Goal: Task Accomplishment & Management: Use online tool/utility

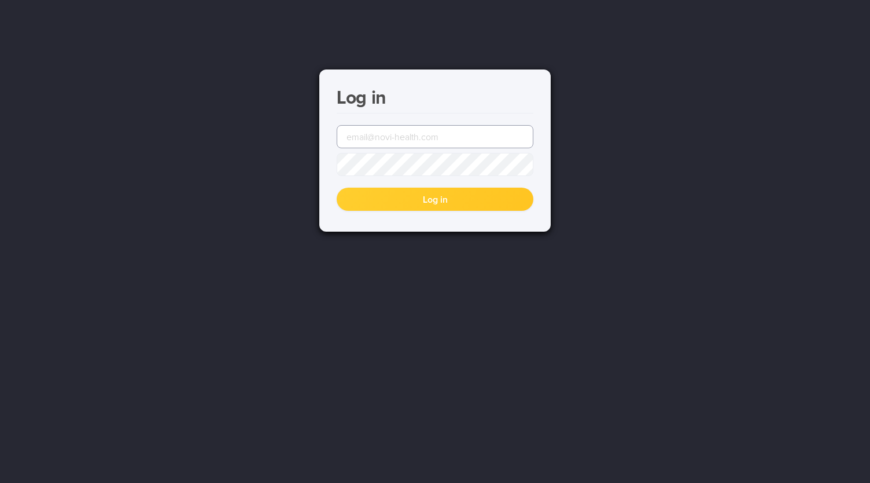
type input "[EMAIL_ADDRESS][DOMAIN_NAME]"
click at [426, 208] on button "Log in" at bounding box center [435, 199] width 197 height 23
click at [425, 201] on button "Log in" at bounding box center [435, 199] width 197 height 23
click at [436, 201] on button "Log in" at bounding box center [435, 199] width 197 height 23
click at [421, 195] on button "Log in" at bounding box center [435, 199] width 197 height 23
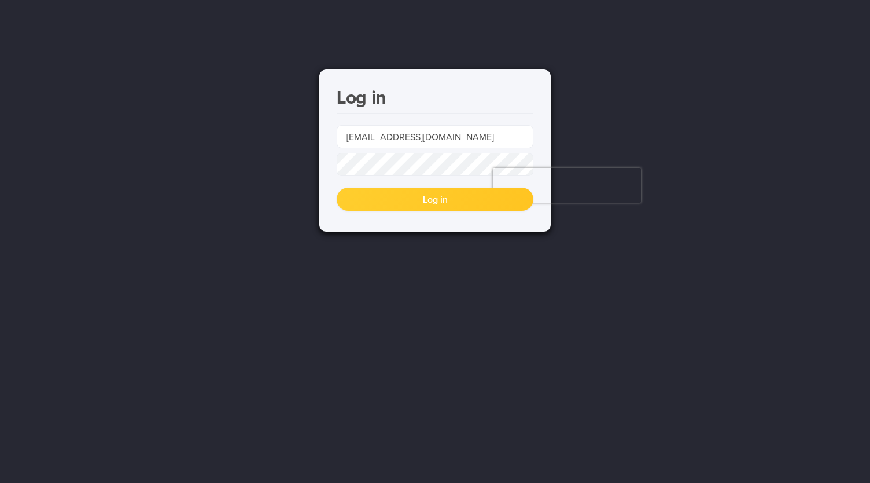
click at [421, 195] on button "Log in" at bounding box center [435, 199] width 197 height 23
type input "[EMAIL_ADDRESS][DOMAIN_NAME]"
click at [401, 196] on button "Log in" at bounding box center [435, 199] width 197 height 23
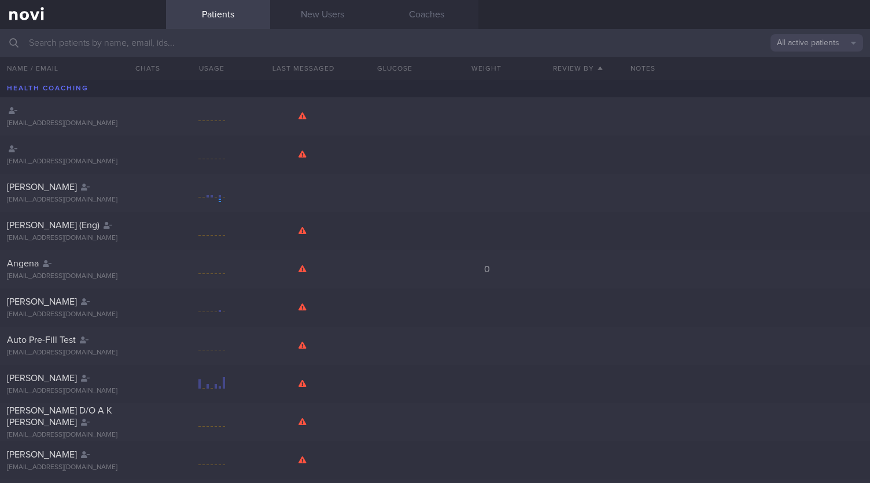
click at [418, 45] on input "text" at bounding box center [435, 43] width 870 height 28
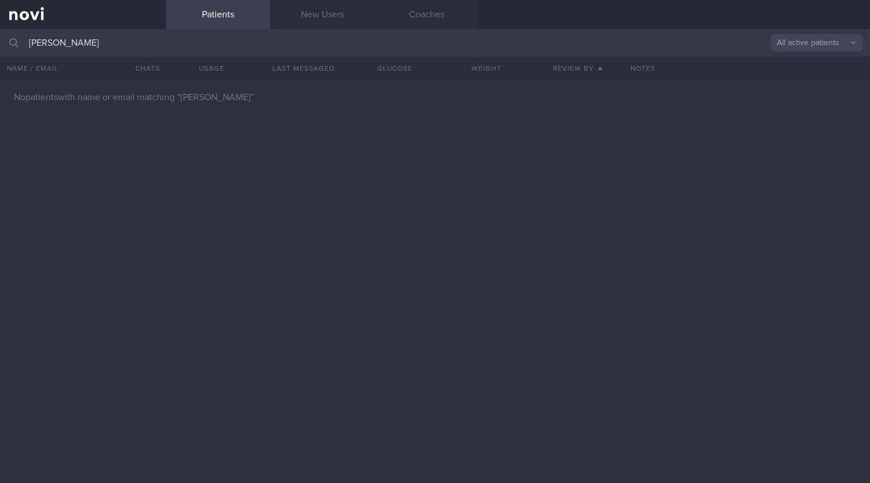
type input "[PERSON_NAME]"
click at [824, 42] on button "All active patients" at bounding box center [817, 42] width 93 height 17
click at [804, 97] on button "Archived patients" at bounding box center [817, 97] width 93 height 17
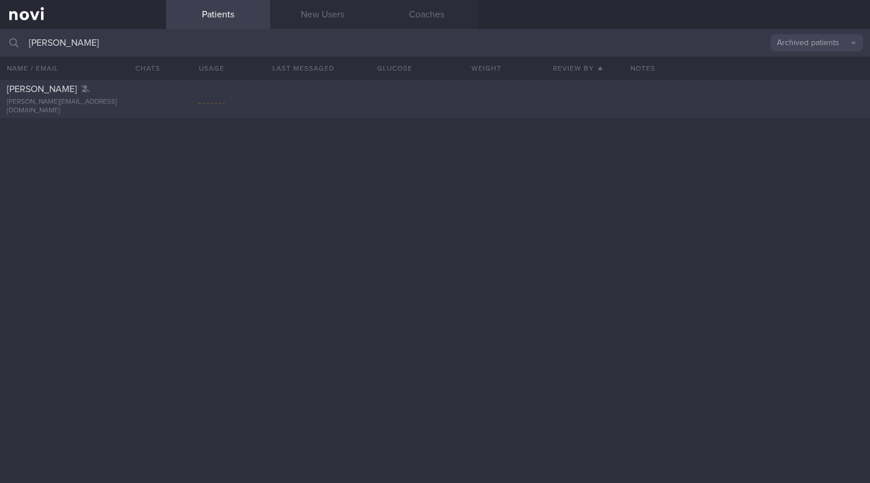
click at [326, 108] on div "[PERSON_NAME] [PERSON_NAME][EMAIL_ADDRESS][DOMAIN_NAME]" at bounding box center [435, 99] width 870 height 38
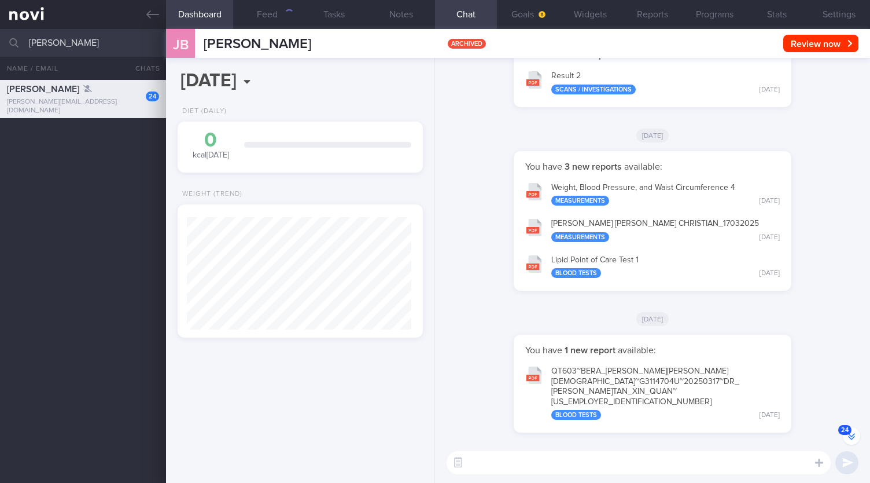
scroll to position [-3, 0]
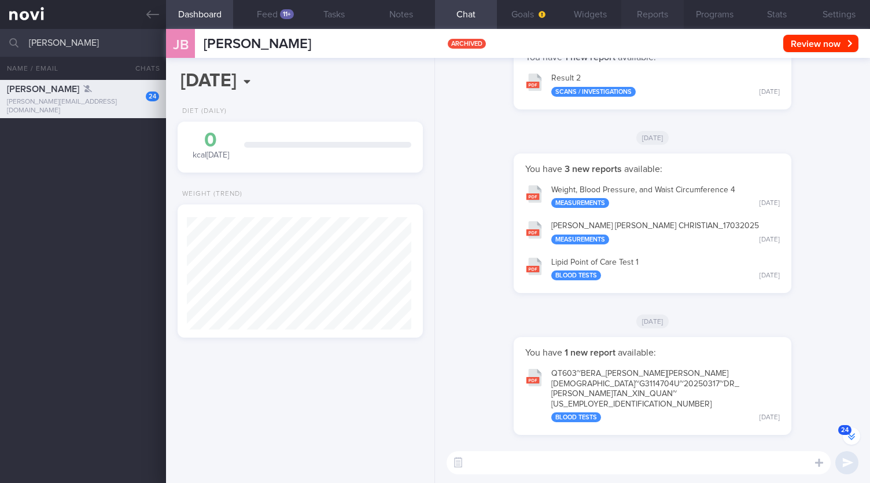
click at [651, 9] on button "Reports" at bounding box center [653, 14] width 62 height 29
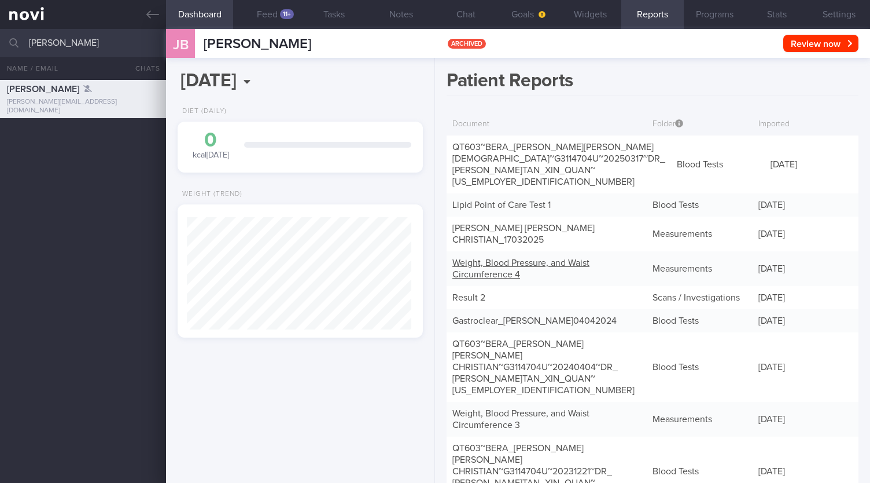
click at [605, 251] on div "Weight, Blood Pressure, and Waist Circumference 4" at bounding box center [547, 268] width 200 height 35
click at [277, 23] on button "Feed 11+" at bounding box center [266, 14] width 67 height 29
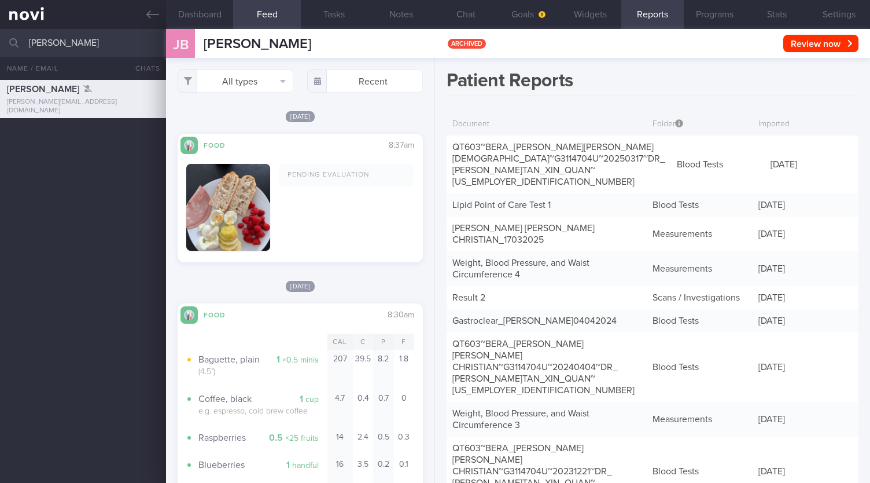
click at [236, 204] on button "button" at bounding box center [228, 207] width 84 height 87
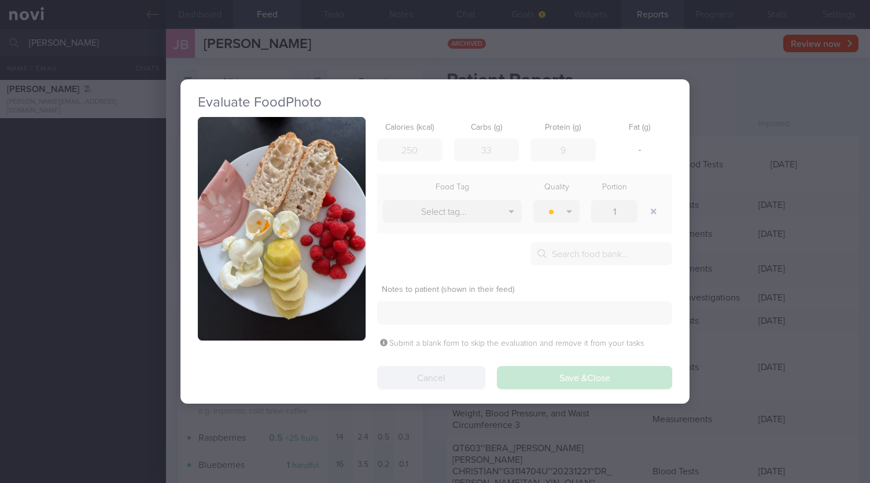
click at [10, 341] on div "Evaluate Food Photo Calories (kcal) Carbs (g) Protein (g) Fat (g) - Food Tag Qu…" at bounding box center [435, 241] width 870 height 483
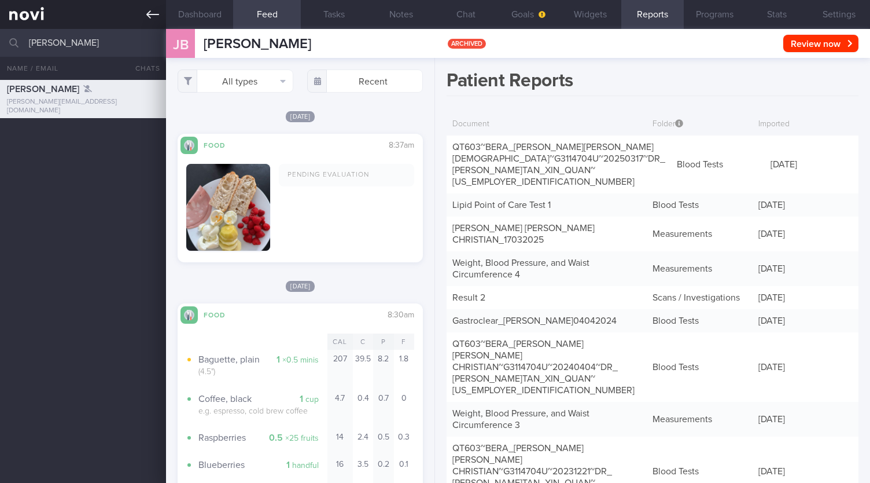
click at [148, 14] on icon at bounding box center [152, 14] width 13 height 8
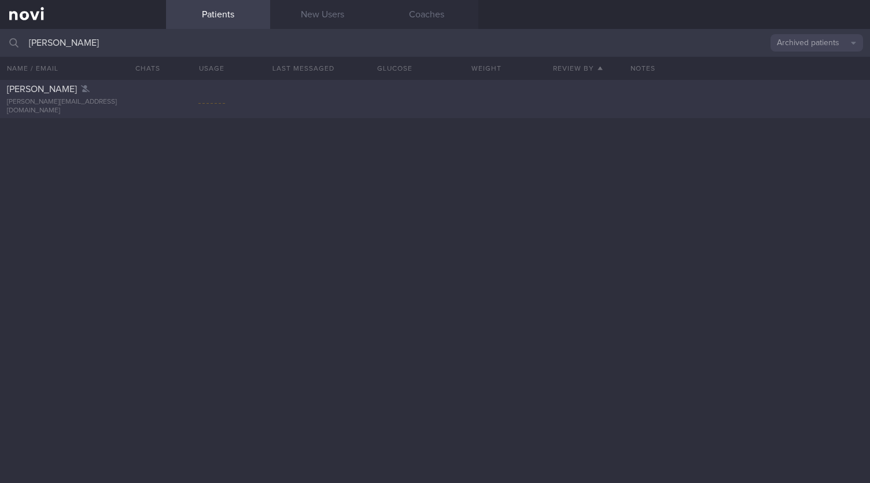
click at [343, 102] on div "[PERSON_NAME] [PERSON_NAME][EMAIL_ADDRESS][DOMAIN_NAME]" at bounding box center [435, 99] width 870 height 38
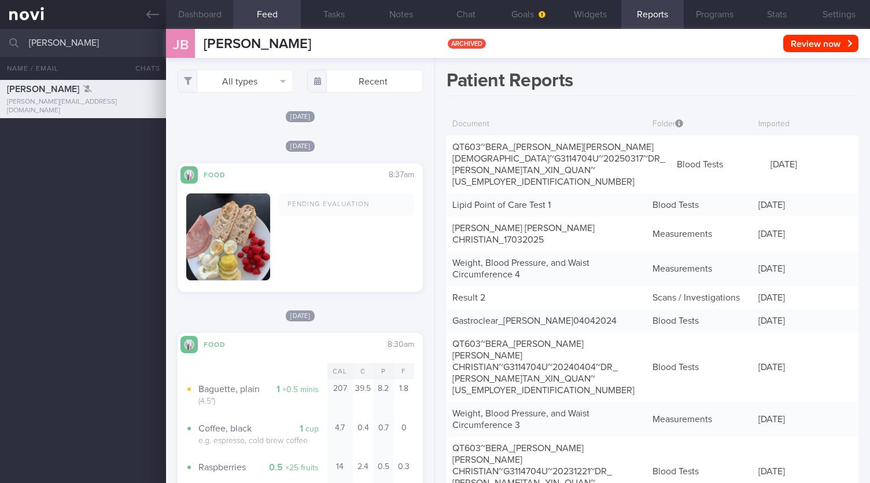
click at [208, 19] on button "Dashboard" at bounding box center [199, 14] width 67 height 29
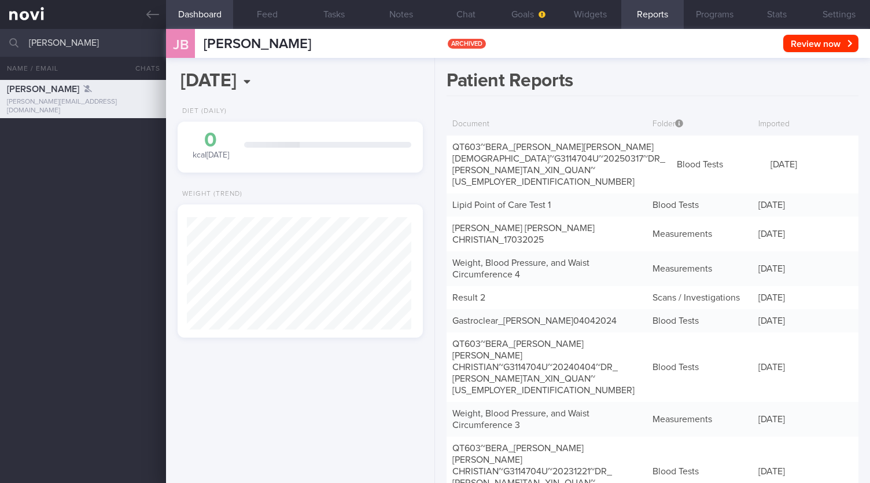
scroll to position [112, 225]
click at [463, 11] on button "Chat" at bounding box center [466, 14] width 62 height 29
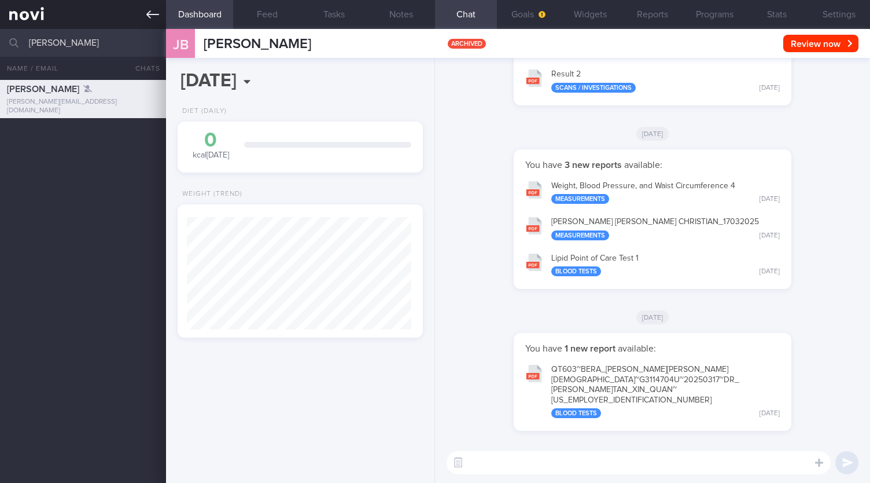
click at [160, 10] on link at bounding box center [83, 14] width 166 height 29
